Goal: Task Accomplishment & Management: Use online tool/utility

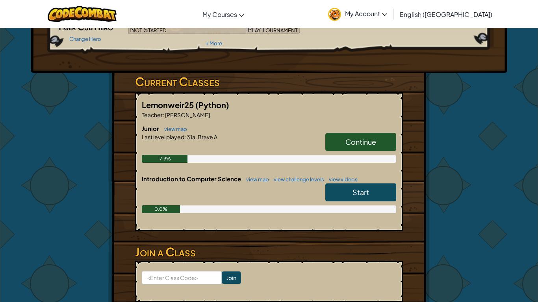
scroll to position [90, 0]
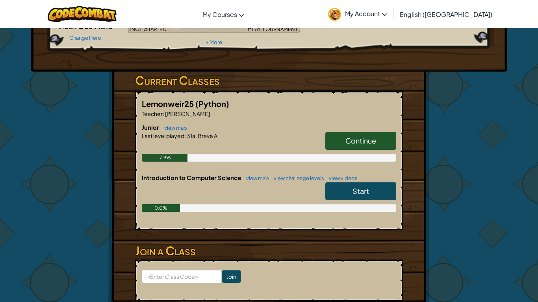
click at [356, 140] on span "Continue" at bounding box center [360, 140] width 31 height 9
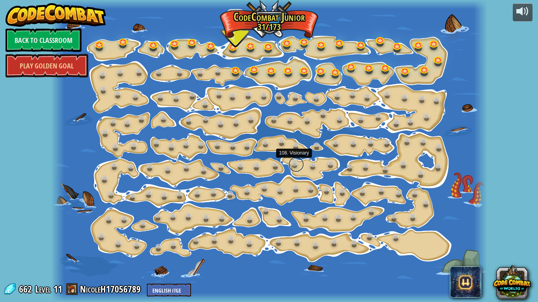
click at [298, 163] on link at bounding box center [296, 165] width 16 height 16
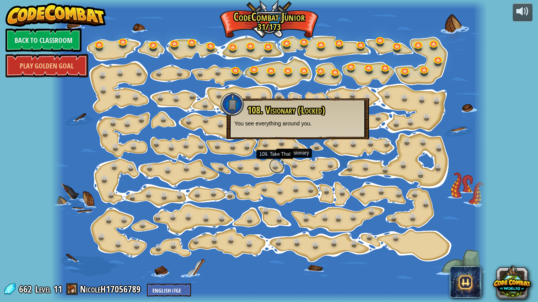
click at [270, 168] on link at bounding box center [277, 166] width 16 height 16
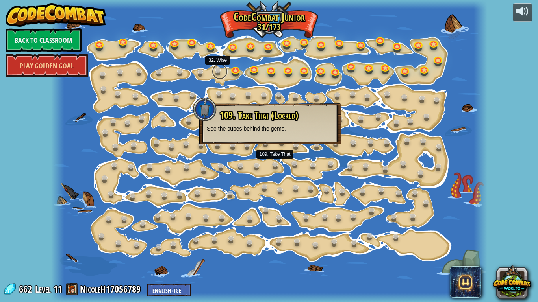
click at [218, 74] on link at bounding box center [220, 72] width 16 height 16
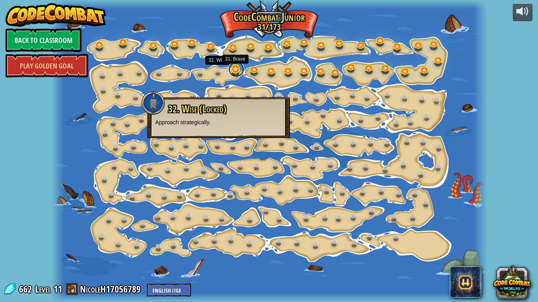
click at [231, 72] on link at bounding box center [236, 69] width 16 height 16
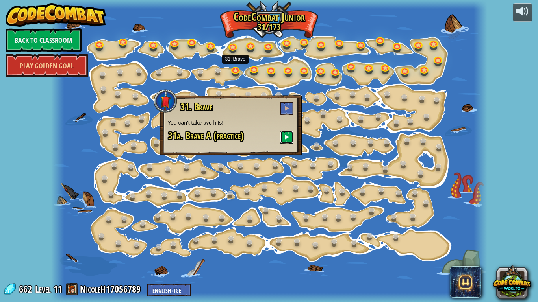
click at [287, 137] on span at bounding box center [287, 137] width 6 height 6
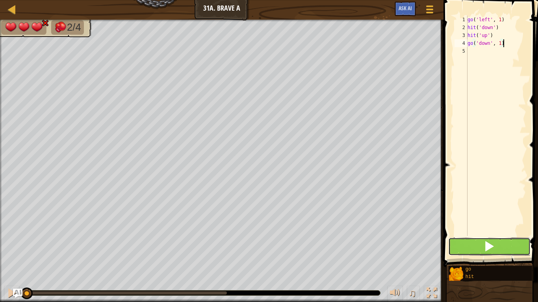
click at [452, 241] on button at bounding box center [489, 247] width 82 height 18
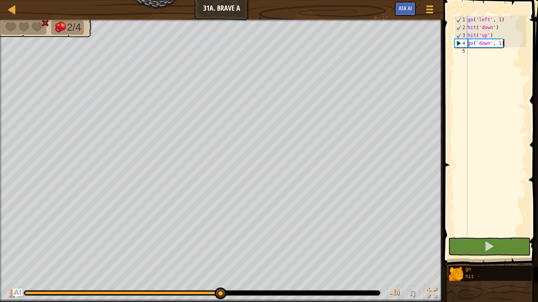
click at [506, 75] on div "go ( 'left' , 1 ) hit ( 'down' ) hit ( 'up' ) go ( 'down' , 1 )" at bounding box center [496, 134] width 60 height 236
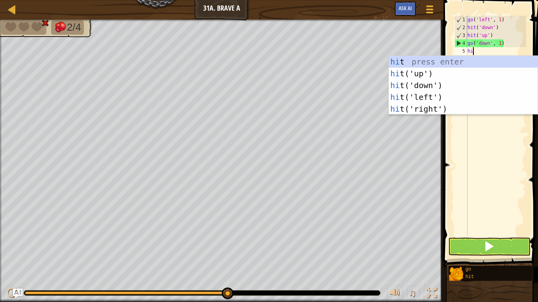
scroll to position [4, 1]
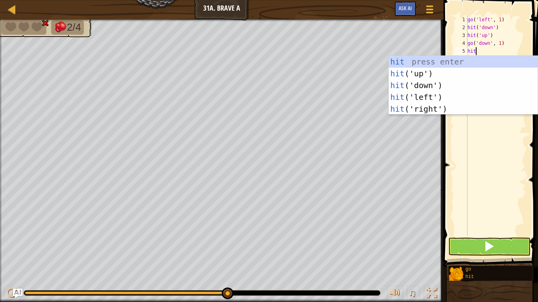
type textarea "hitd"
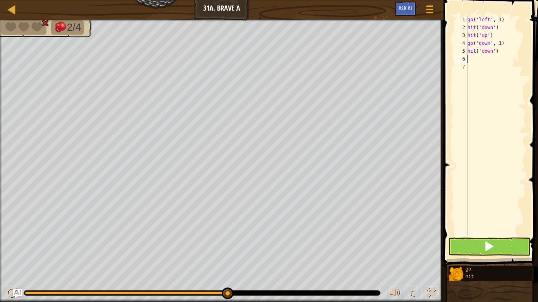
scroll to position [4, 0]
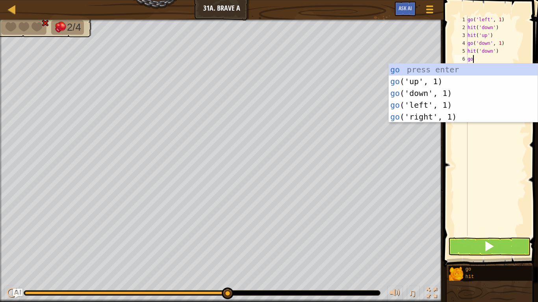
type textarea "gou"
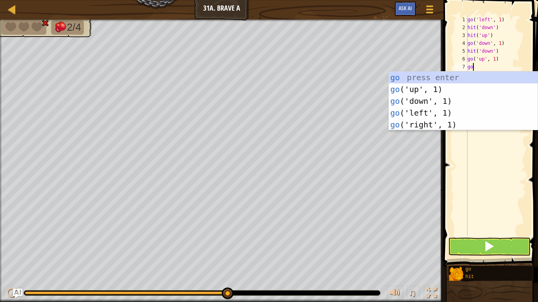
scroll to position [4, 0]
type textarea "gol"
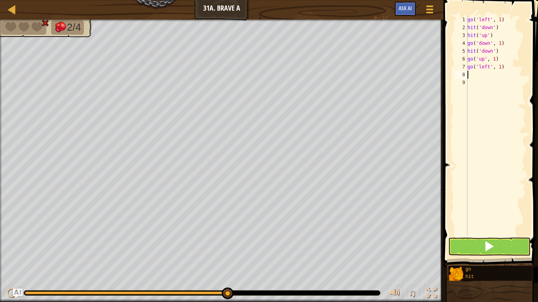
scroll to position [4, 0]
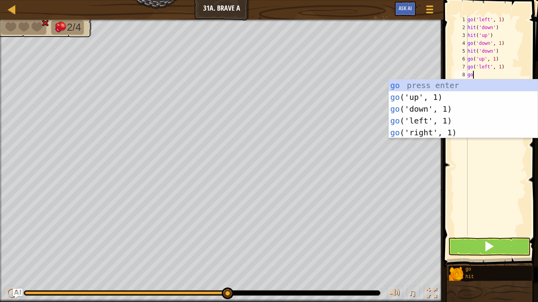
type textarea "gou"
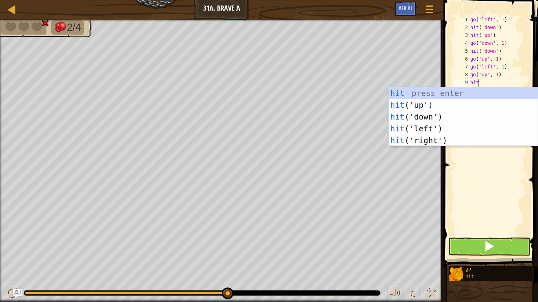
type textarea "hitu"
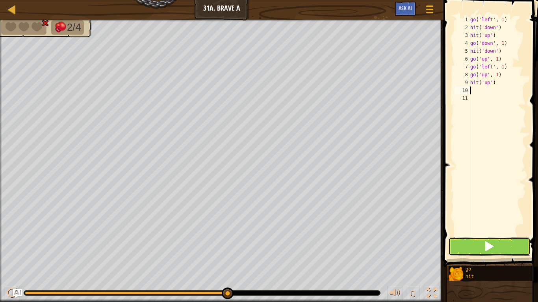
click at [511, 247] on button at bounding box center [489, 247] width 82 height 18
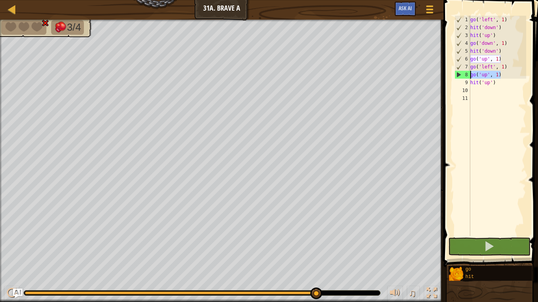
drag, startPoint x: 501, startPoint y: 77, endPoint x: 470, endPoint y: 76, distance: 31.1
click at [470, 76] on div "go ( 'left' , 1 ) hit ( 'down' ) hit ( 'up' ) go ( 'down' , 1 ) hit ( 'down' ) …" at bounding box center [496, 134] width 57 height 236
type textarea "go('up', 1)"
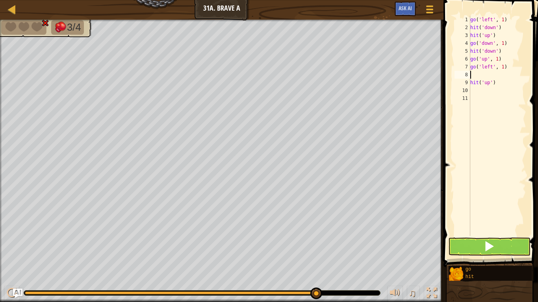
type textarea "go('left', 1)"
click at [486, 248] on span at bounding box center [488, 246] width 11 height 11
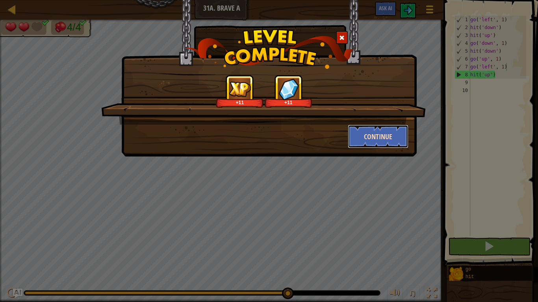
click at [389, 139] on button "Continue" at bounding box center [378, 137] width 61 height 24
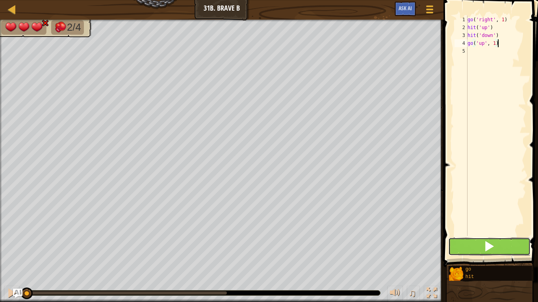
click at [486, 248] on span at bounding box center [488, 246] width 11 height 11
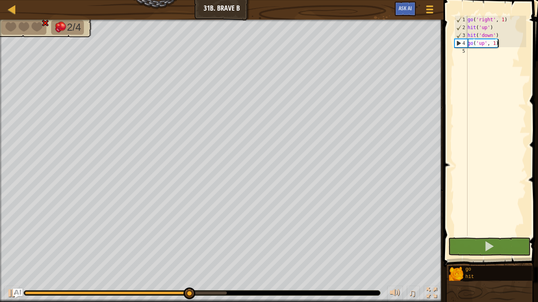
click at [494, 90] on div "go ( 'right' , 1 ) hit ( 'up' ) hit ( 'down' ) go ( 'up' , 1 )" at bounding box center [496, 134] width 60 height 236
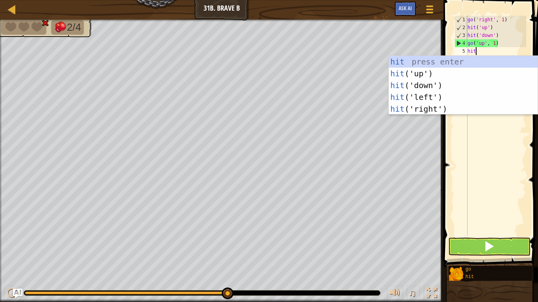
type textarea "hitu"
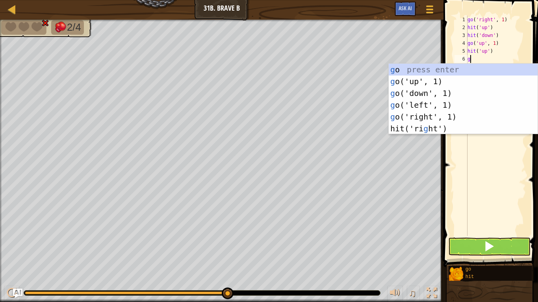
scroll to position [4, 0]
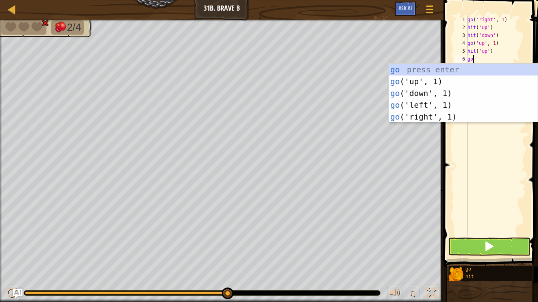
type textarea "gor"
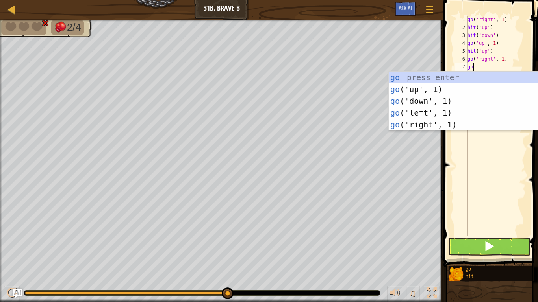
type textarea "[DEMOGRAPHIC_DATA]"
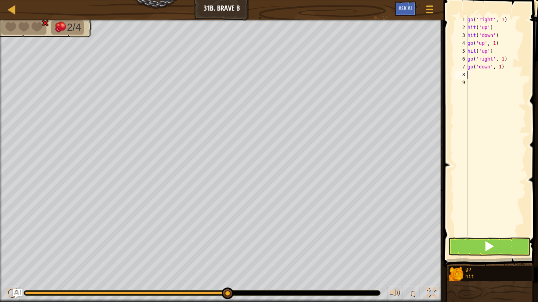
scroll to position [4, 0]
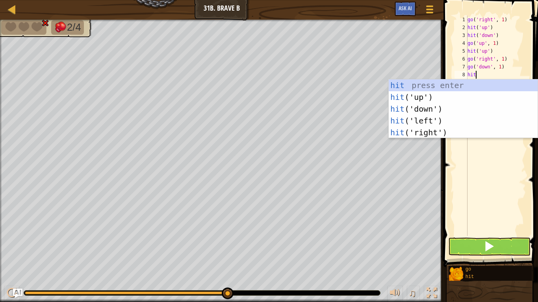
type textarea "hitd"
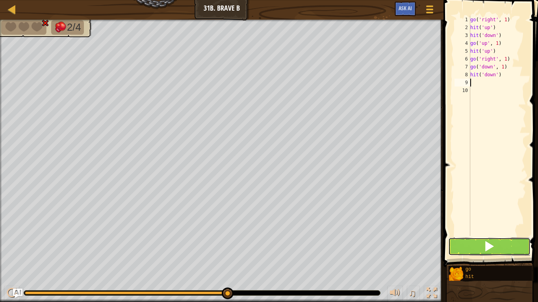
click at [506, 246] on button at bounding box center [489, 247] width 82 height 18
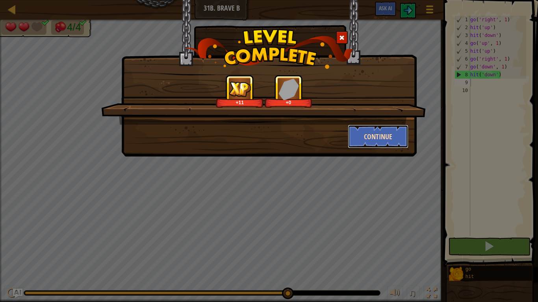
click at [361, 135] on button "Continue" at bounding box center [378, 137] width 61 height 24
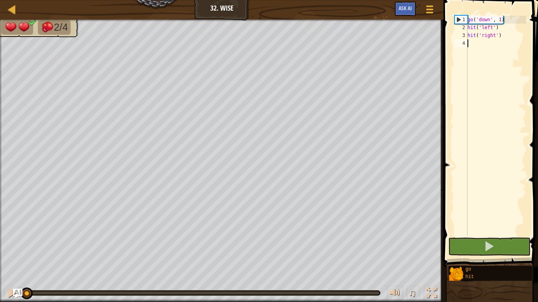
scroll to position [4, 0]
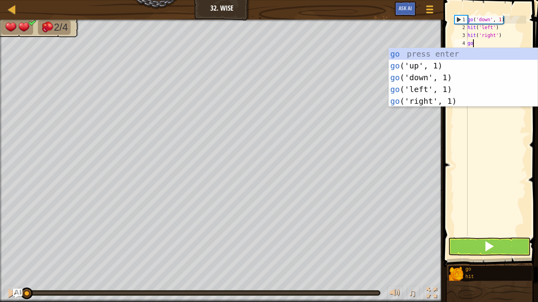
type textarea "[DEMOGRAPHIC_DATA]"
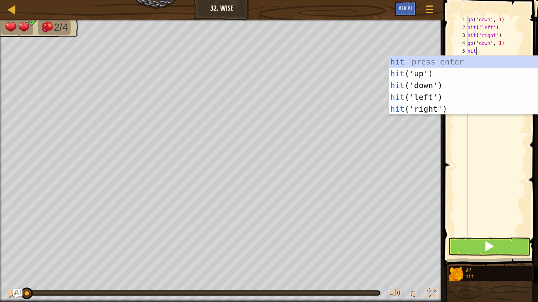
scroll to position [4, 1]
type textarea "hitl"
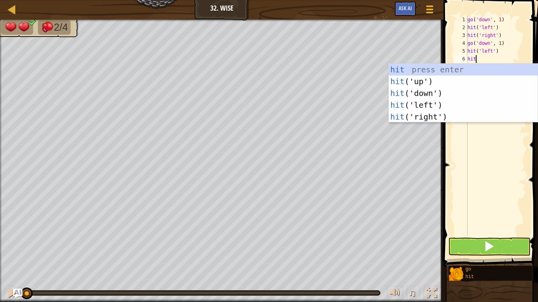
type textarea "hitr"
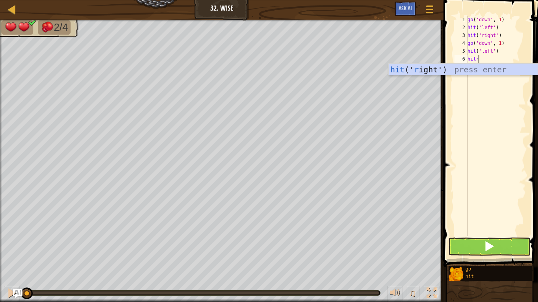
scroll to position [4, 0]
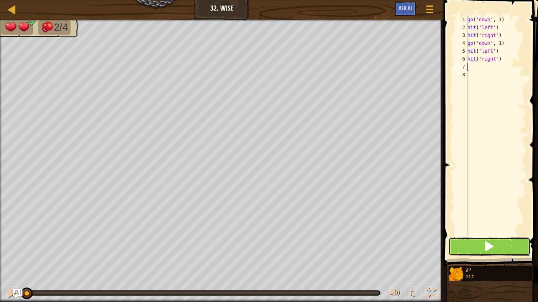
click at [474, 250] on button at bounding box center [489, 247] width 82 height 18
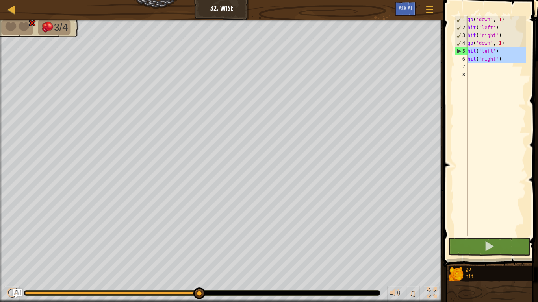
drag, startPoint x: 482, startPoint y: 70, endPoint x: 467, endPoint y: 54, distance: 22.0
click at [467, 54] on div "go ( 'down' , 1 ) hit ( 'left' ) hit ( 'right' ) go ( 'down' , 1 ) hit ( 'left'…" at bounding box center [496, 134] width 60 height 236
type textarea "hit('left') hit('right')"
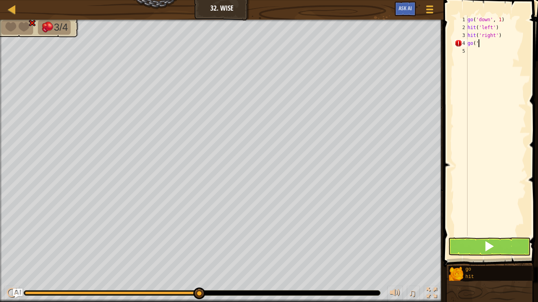
type textarea "go('l"
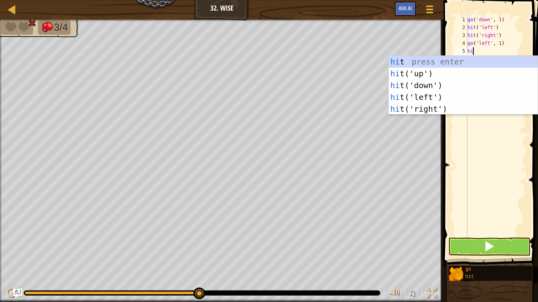
scroll to position [4, 1]
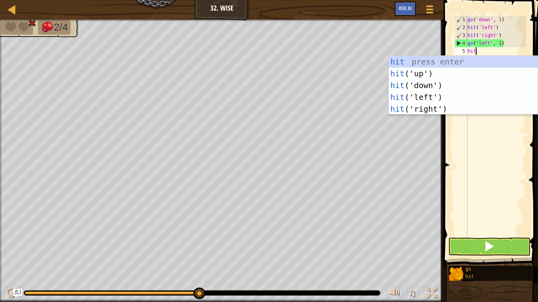
type textarea "hitd"
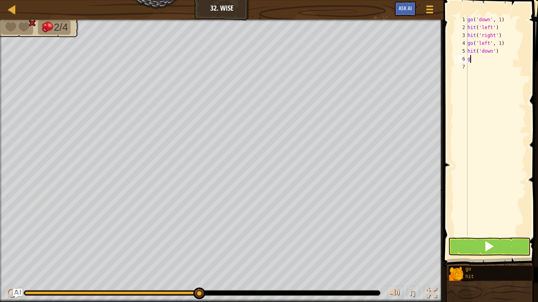
scroll to position [4, 0]
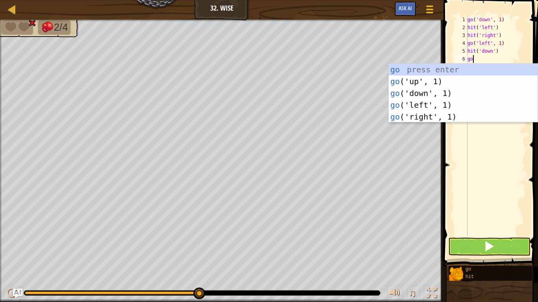
type textarea "[DEMOGRAPHIC_DATA]"
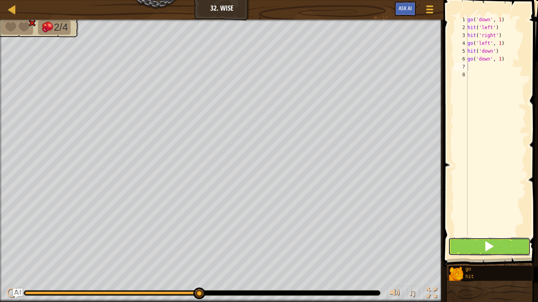
click at [477, 244] on button at bounding box center [489, 247] width 82 height 18
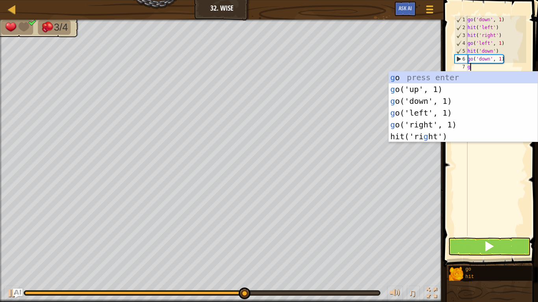
scroll to position [4, 0]
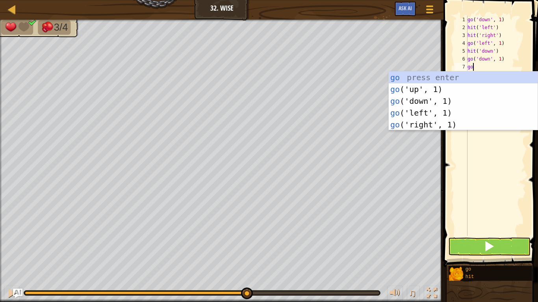
type textarea "gor"
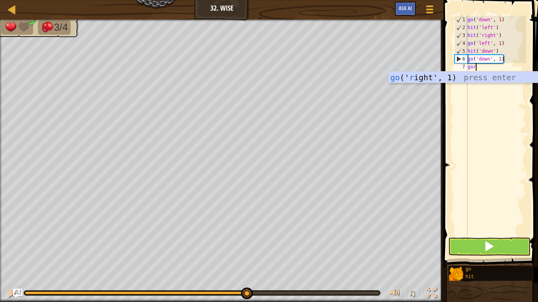
scroll to position [4, 0]
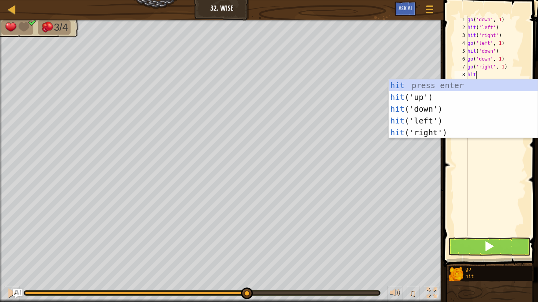
type textarea "hitr"
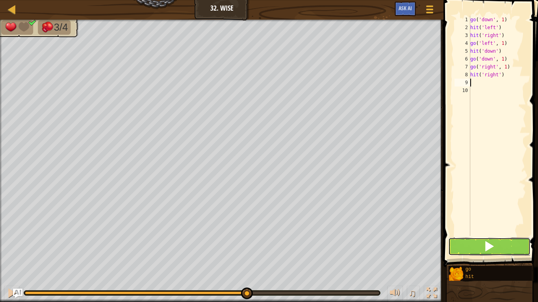
click at [491, 244] on span at bounding box center [488, 246] width 11 height 11
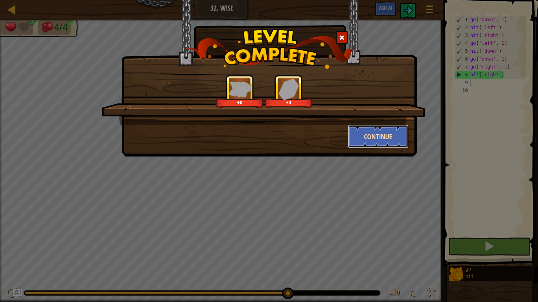
click at [375, 142] on button "Continue" at bounding box center [378, 137] width 61 height 24
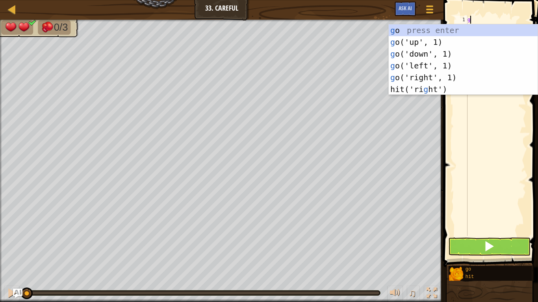
scroll to position [4, 0]
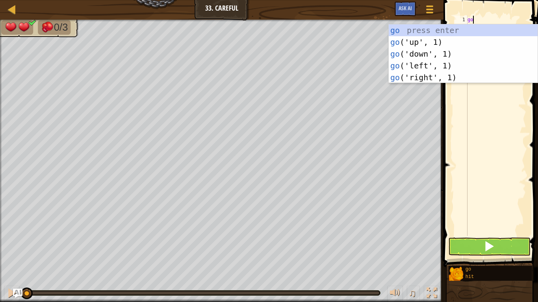
type textarea "gou"
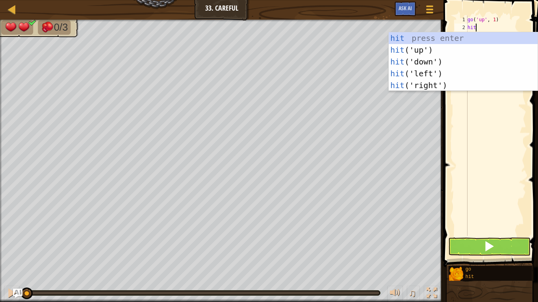
type textarea "hitr"
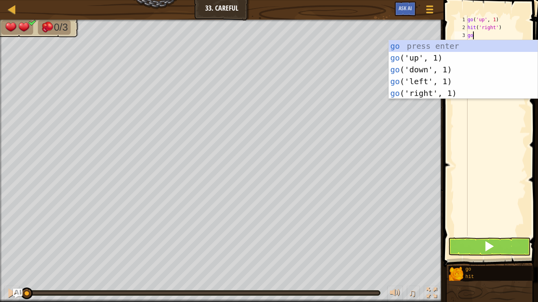
scroll to position [4, 0]
type textarea "gor"
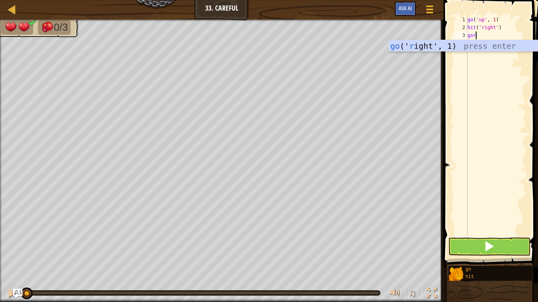
scroll to position [4, 0]
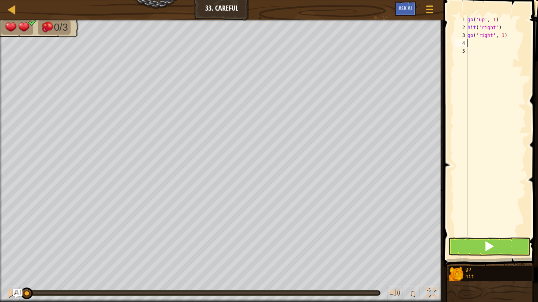
click at [503, 33] on div "go ( 'up' , 1 ) hit ( 'right' ) go ( 'right' , 1 )" at bounding box center [496, 134] width 60 height 236
type textarea "go('right', 2)"
click at [504, 46] on div "go ( 'up' , 1 ) hit ( 'right' ) go ( 'right' , 2 )" at bounding box center [496, 134] width 60 height 236
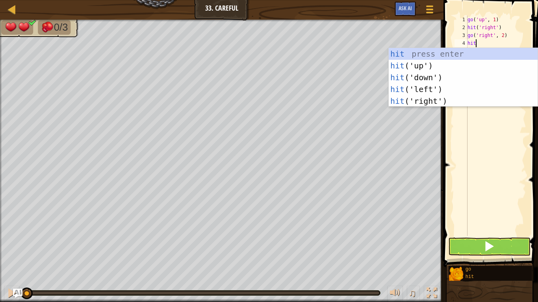
type textarea "hitd"
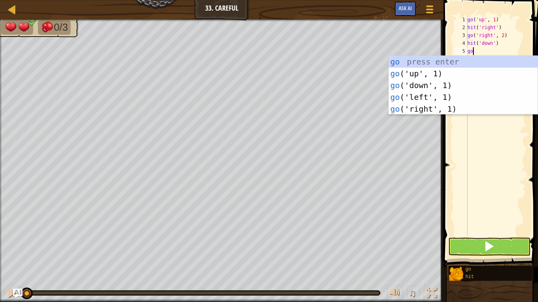
type textarea "[DEMOGRAPHIC_DATA]"
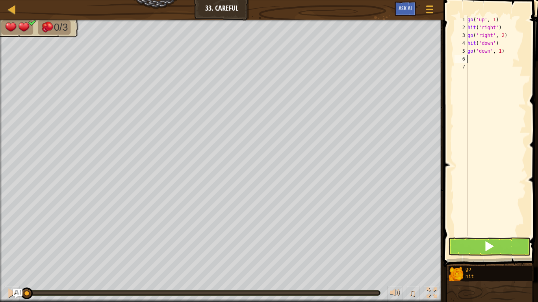
click at [499, 51] on div "go ( 'up' , 1 ) hit ( 'right' ) go ( 'right' , 2 ) hit ( 'down' ) go ( 'down' ,…" at bounding box center [496, 134] width 60 height 236
type textarea "go('down', 2)"
click at [500, 60] on div "go ( 'up' , 1 ) hit ( 'right' ) go ( 'right' , 2 ) hit ( 'down' ) go ( 'down' ,…" at bounding box center [496, 134] width 60 height 236
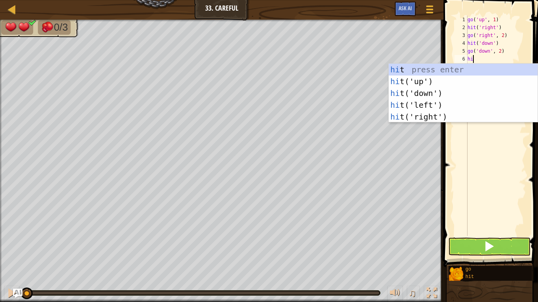
scroll to position [4, 1]
type textarea "hitl"
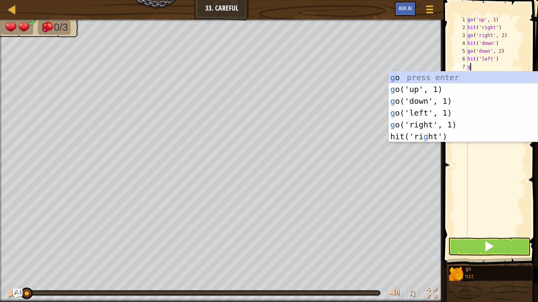
scroll to position [4, 0]
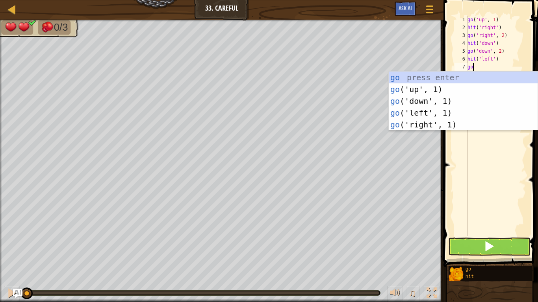
type textarea "g"
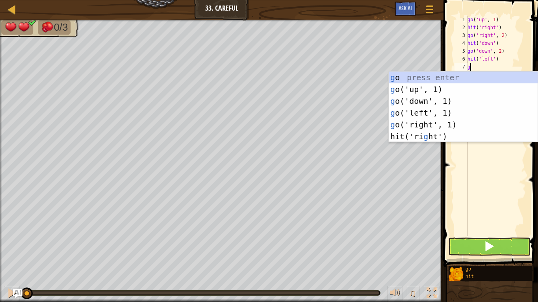
scroll to position [4, 0]
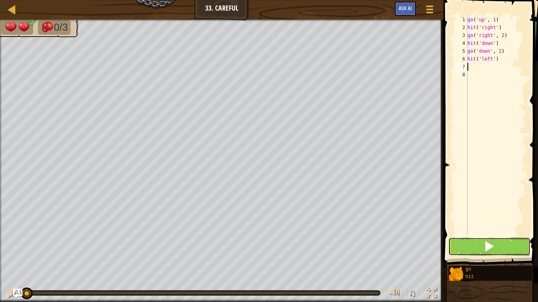
click at [475, 246] on button at bounding box center [489, 247] width 82 height 18
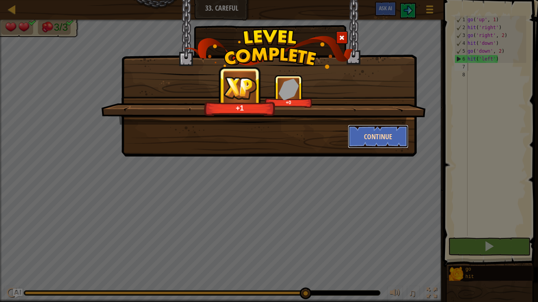
click at [384, 134] on button "Continue" at bounding box center [378, 137] width 61 height 24
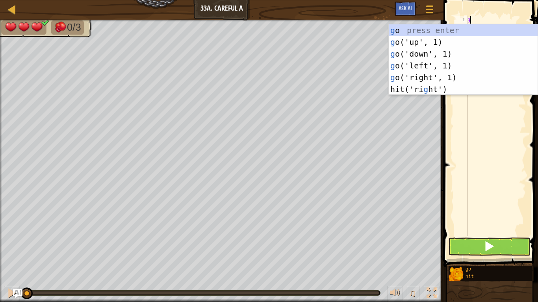
scroll to position [4, 0]
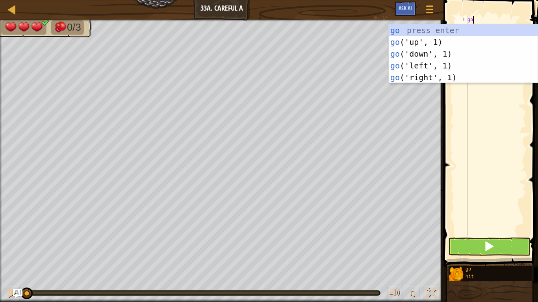
type textarea "[DEMOGRAPHIC_DATA]"
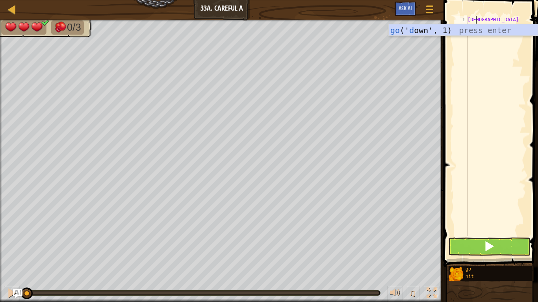
scroll to position [4, 0]
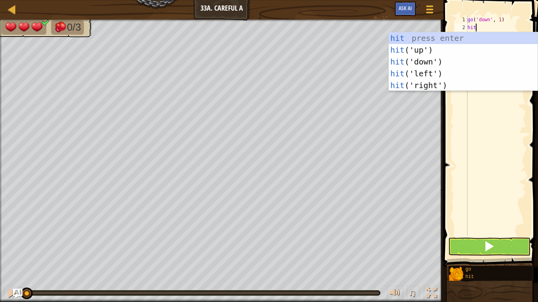
type textarea "hitd"
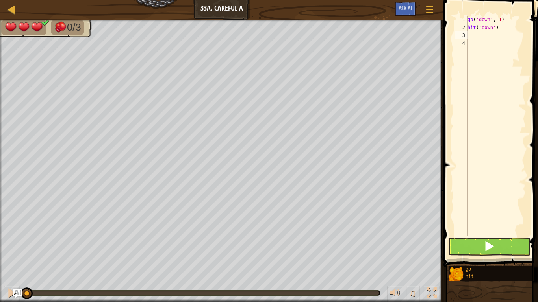
click at [491, 28] on div "go ( 'down' , 1 ) hit ( 'down' )" at bounding box center [496, 134] width 60 height 236
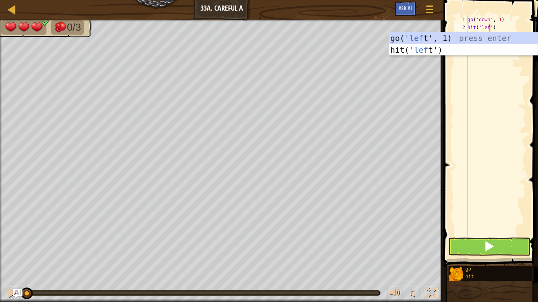
type textarea "hit('left')"
click at [511, 85] on div "go ( 'down' , 1 ) hit ( 'left' )" at bounding box center [496, 134] width 60 height 236
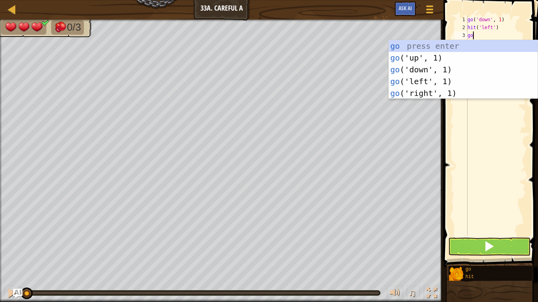
scroll to position [4, 0]
type textarea "gor"
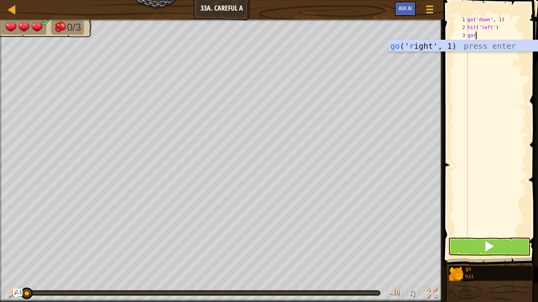
scroll to position [4, 0]
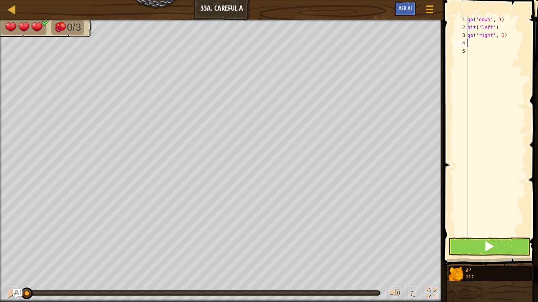
click at [503, 35] on div "go ( 'down' , 1 ) hit ( 'left' ) go ( 'right' , 1 )" at bounding box center [496, 134] width 60 height 236
type textarea "go('right', 2)"
click at [505, 43] on div "go ( 'down' , 1 ) hit ( 'left' ) go ( 'right' , 2 )" at bounding box center [496, 134] width 60 height 236
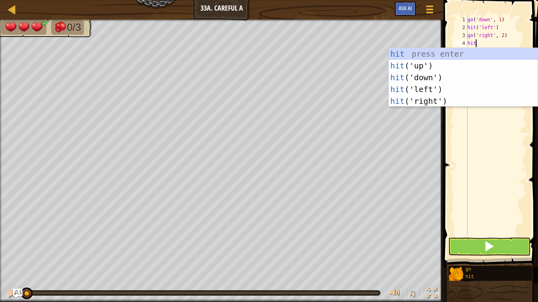
type textarea "hitu"
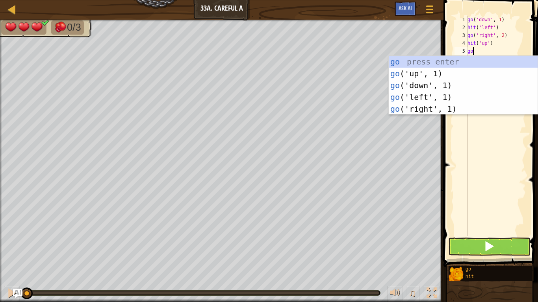
type textarea "gou"
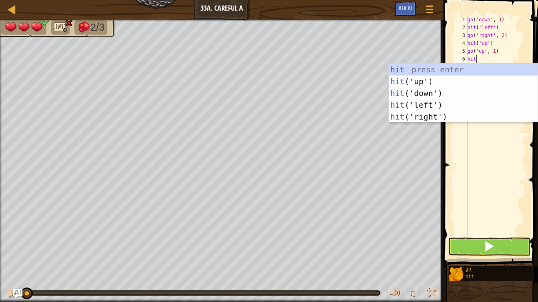
scroll to position [4, 1]
type textarea "hitl"
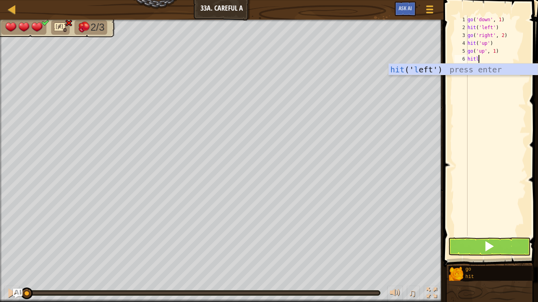
scroll to position [4, 0]
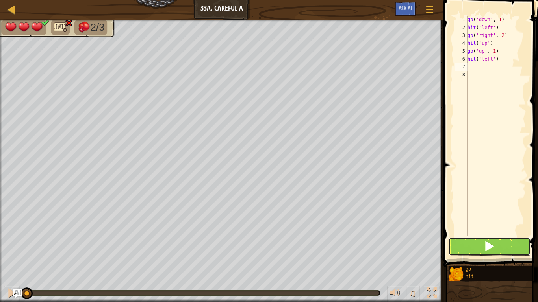
click at [477, 251] on button at bounding box center [489, 247] width 82 height 18
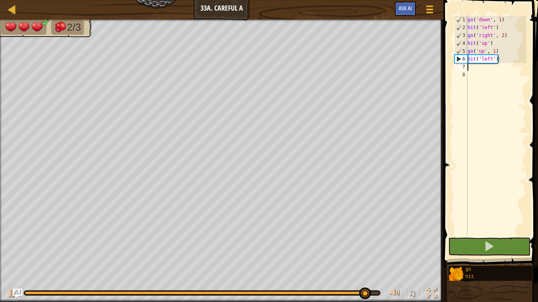
click at [494, 51] on div "go ( 'down' , 1 ) hit ( 'left' ) go ( 'right' , 2 ) hit ( 'up' ) go ( 'up' , 1 …" at bounding box center [496, 134] width 60 height 236
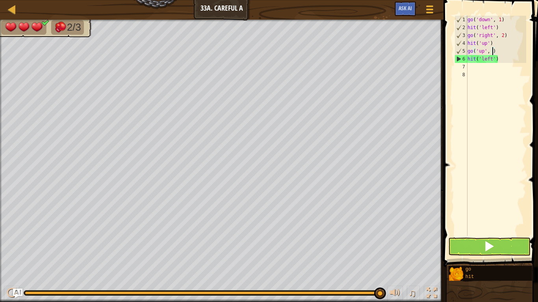
scroll to position [4, 4]
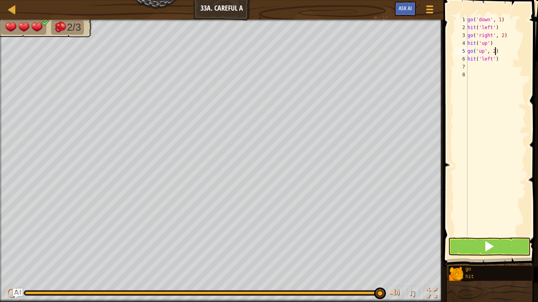
type textarea "go('up', 2)"
click at [479, 251] on button at bounding box center [489, 247] width 82 height 18
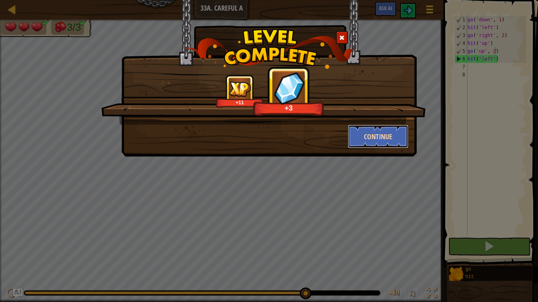
click at [364, 135] on button "Continue" at bounding box center [378, 137] width 61 height 24
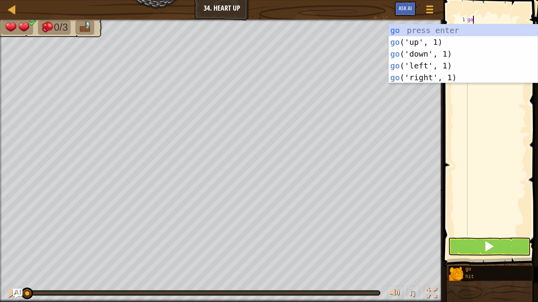
scroll to position [4, 0]
type textarea "gor"
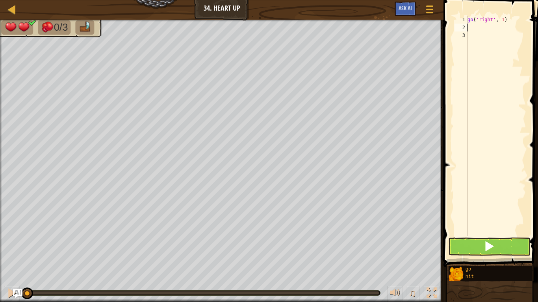
scroll to position [4, 0]
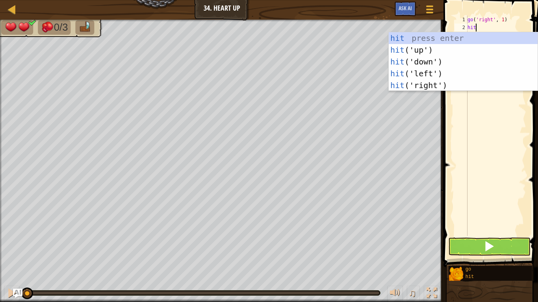
type textarea "hitu"
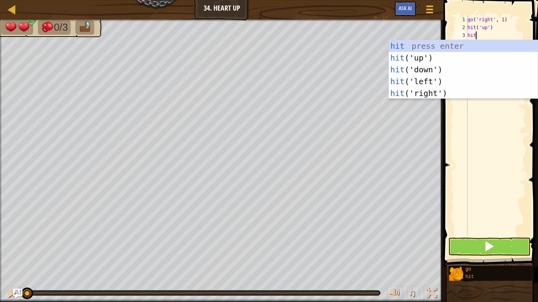
type textarea "hitd"
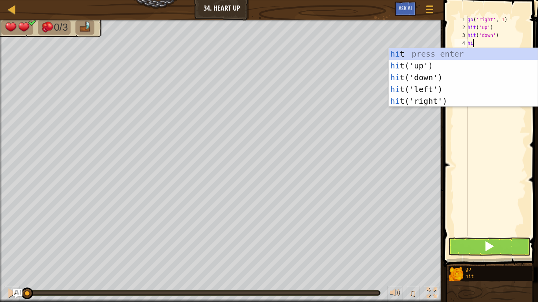
scroll to position [4, 1]
type textarea "hitr"
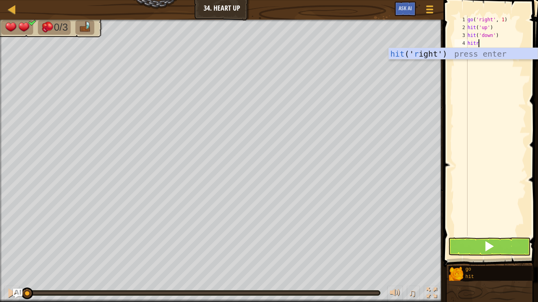
scroll to position [4, 0]
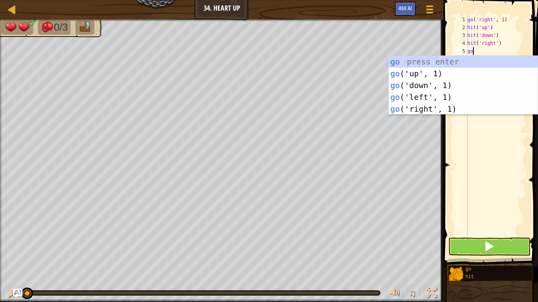
type textarea "gor"
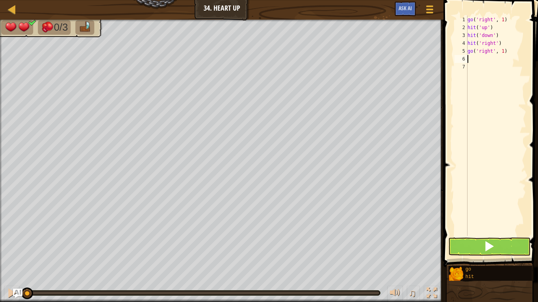
click at [503, 51] on div "go ( 'right' , 1 ) hit ( 'up' ) hit ( 'down' ) hit ( 'right' ) go ( 'right' , 1…" at bounding box center [496, 134] width 60 height 236
type textarea "go('right', 2)"
click at [475, 242] on button at bounding box center [489, 247] width 82 height 18
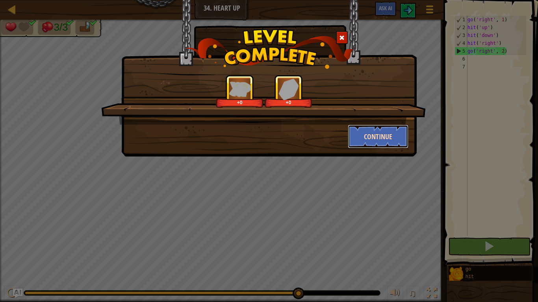
click at [365, 132] on button "Continue" at bounding box center [378, 137] width 61 height 24
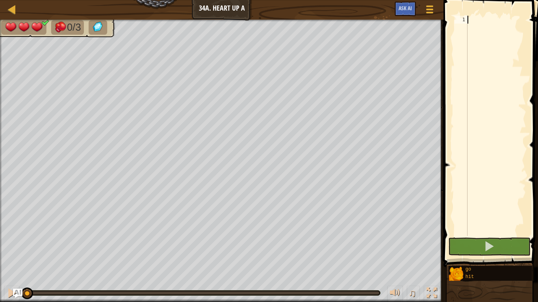
scroll to position [4, 0]
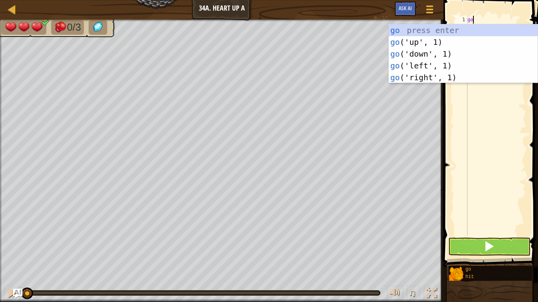
type textarea "[DEMOGRAPHIC_DATA]"
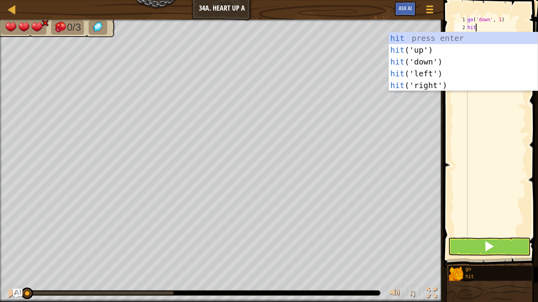
type textarea "hitl"
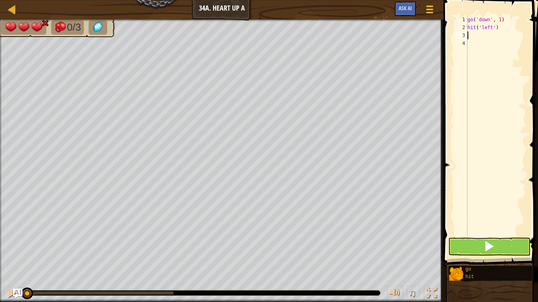
type textarea "g"
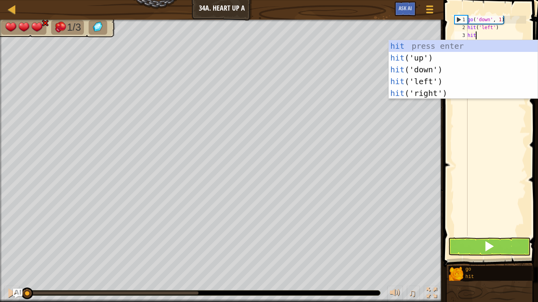
scroll to position [4, 1]
type textarea "hitr"
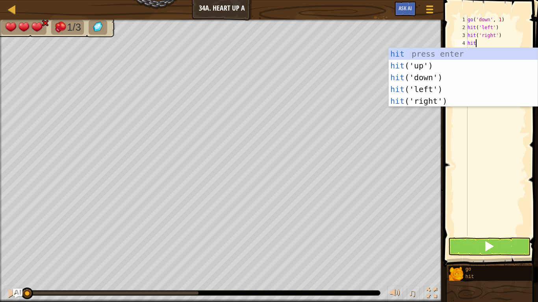
type textarea "hitd"
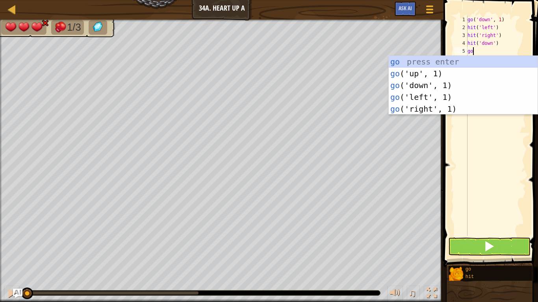
type textarea "[DEMOGRAPHIC_DATA]"
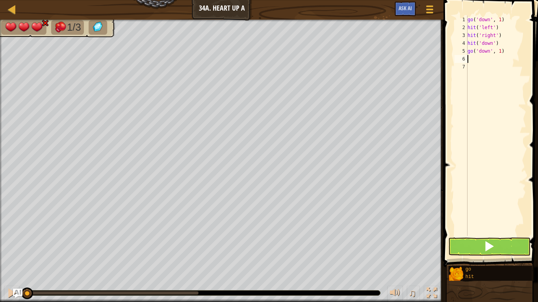
click at [501, 51] on div "go ( 'down' , 1 ) hit ( 'left' ) hit ( 'right' ) hit ( 'down' ) go ( 'down' , 1…" at bounding box center [496, 134] width 60 height 236
type textarea "go('down', 2)"
click at [455, 245] on button at bounding box center [489, 247] width 82 height 18
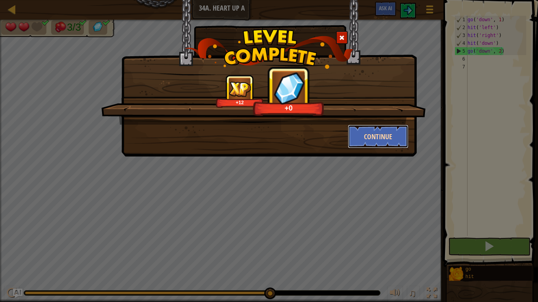
click at [396, 130] on button "Continue" at bounding box center [378, 137] width 61 height 24
